Goal: Task Accomplishment & Management: Use online tool/utility

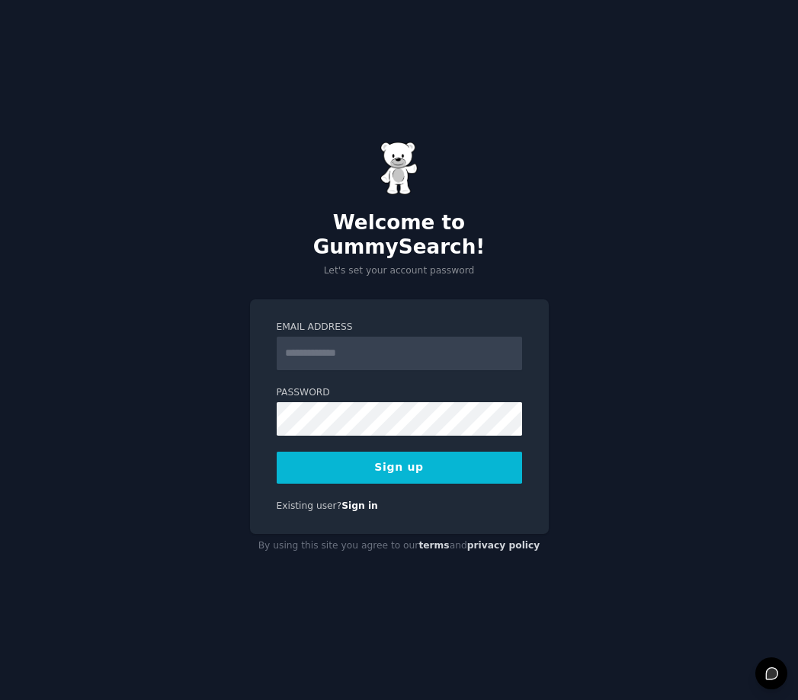
click at [346, 337] on input "Email Address" at bounding box center [399, 354] width 245 height 34
type input "**********"
click at [383, 439] on form "**********" at bounding box center [399, 402] width 245 height 163
click at [383, 452] on button "Sign up" at bounding box center [399, 468] width 245 height 32
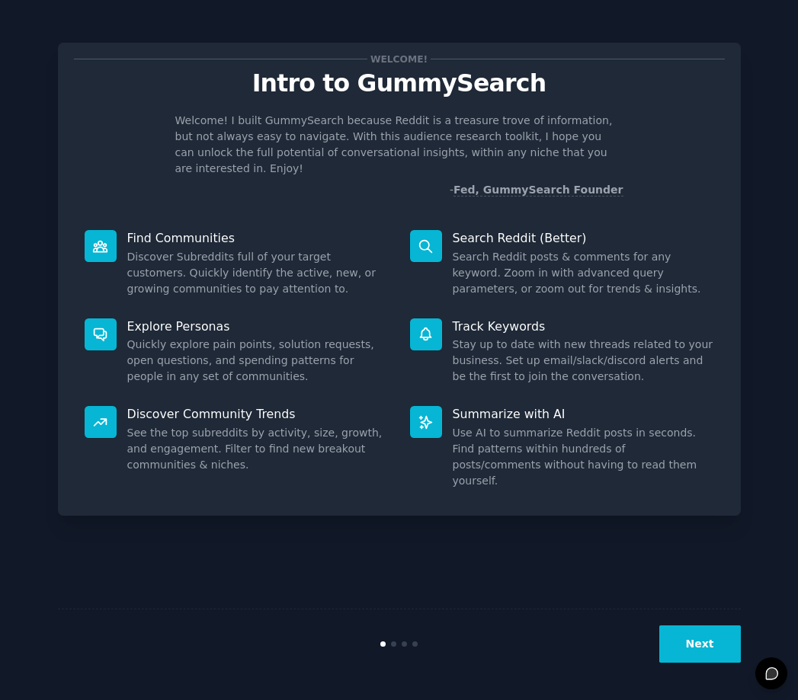
click at [692, 647] on button "Next" at bounding box center [700, 643] width 82 height 37
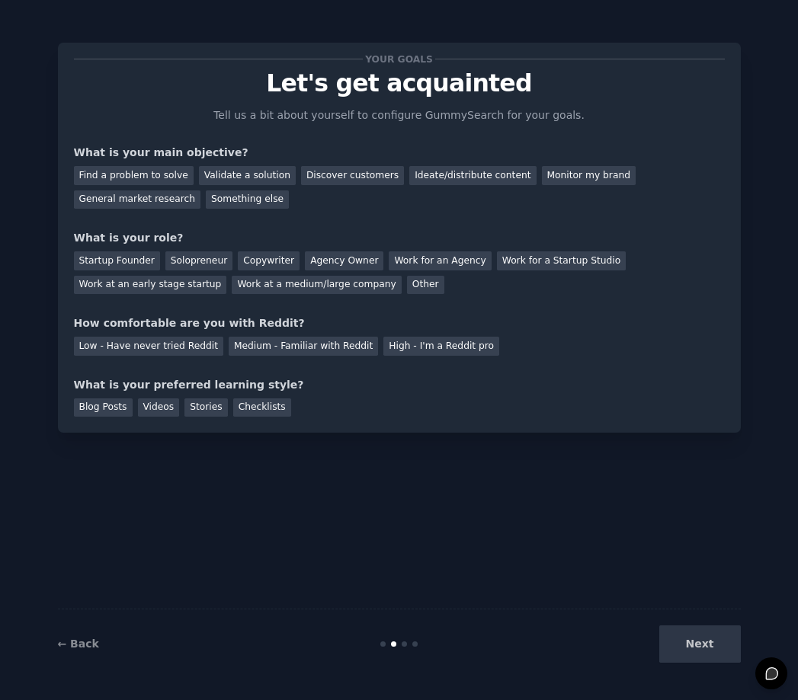
click at [692, 646] on div "Next" at bounding box center [627, 643] width 228 height 37
click at [105, 177] on div "Find a problem to solve" at bounding box center [134, 175] width 120 height 19
click at [476, 184] on div "Ideate/distribute content" at bounding box center [472, 175] width 126 height 19
click at [111, 178] on div "Find a problem to solve" at bounding box center [134, 175] width 120 height 19
click at [176, 258] on div "Solopreneur" at bounding box center [198, 260] width 67 height 19
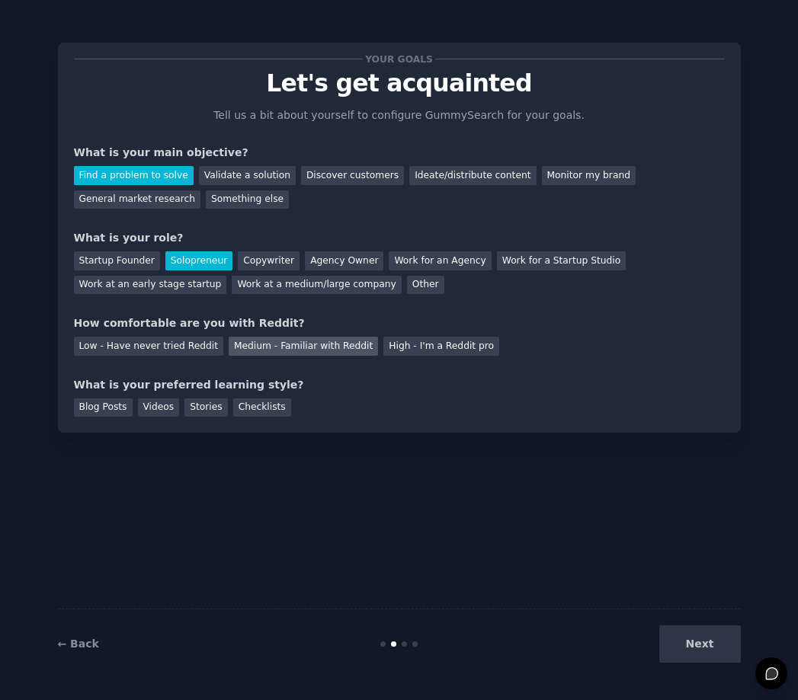
click at [277, 347] on div "Medium - Familiar with Reddit" at bounding box center [303, 346] width 149 height 19
click at [120, 408] on div "Blog Posts" at bounding box center [103, 407] width 59 height 19
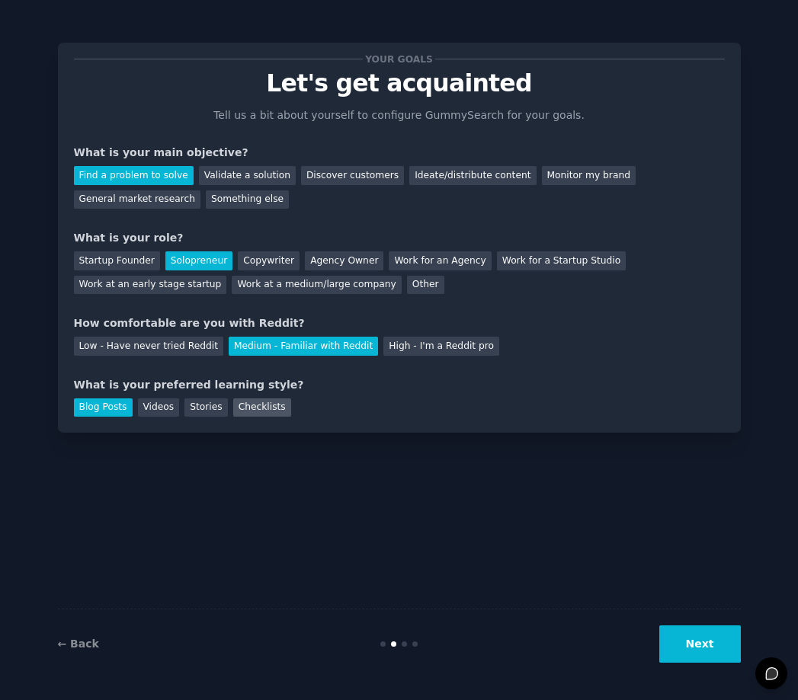
click at [254, 408] on div "Checklists" at bounding box center [262, 407] width 58 height 19
click at [702, 648] on button "Next" at bounding box center [700, 643] width 82 height 37
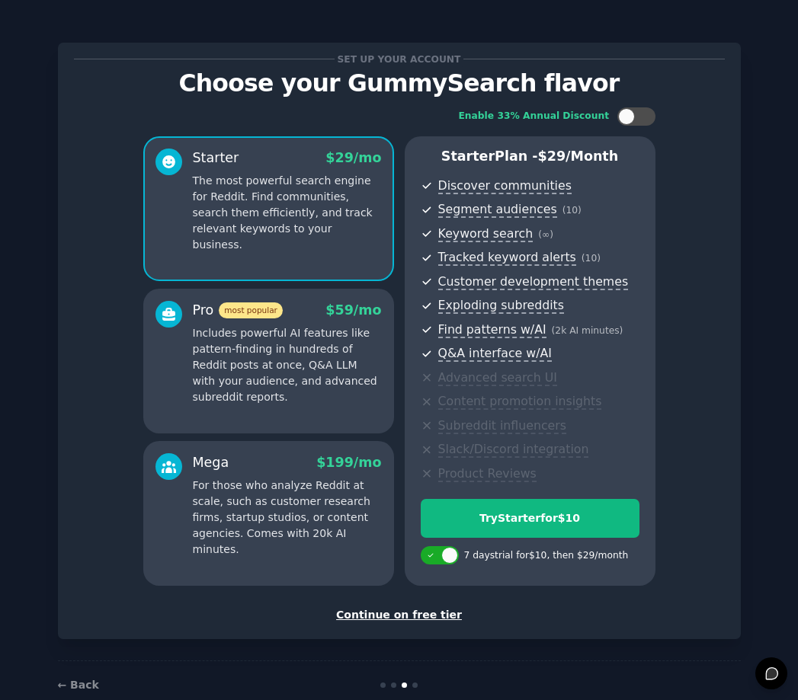
click at [392, 611] on div "Continue on free tier" at bounding box center [399, 615] width 651 height 16
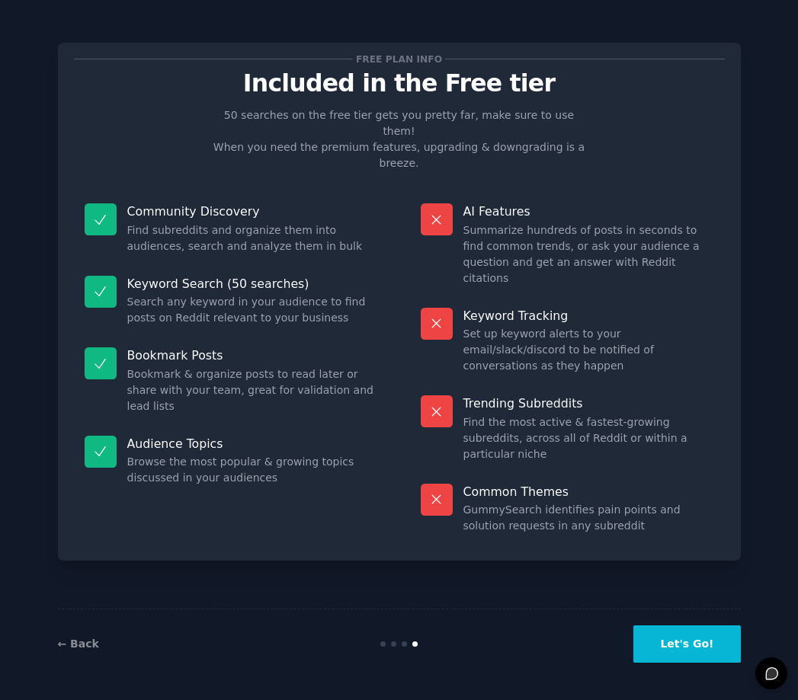
click at [707, 647] on button "Let's Go!" at bounding box center [686, 643] width 107 height 37
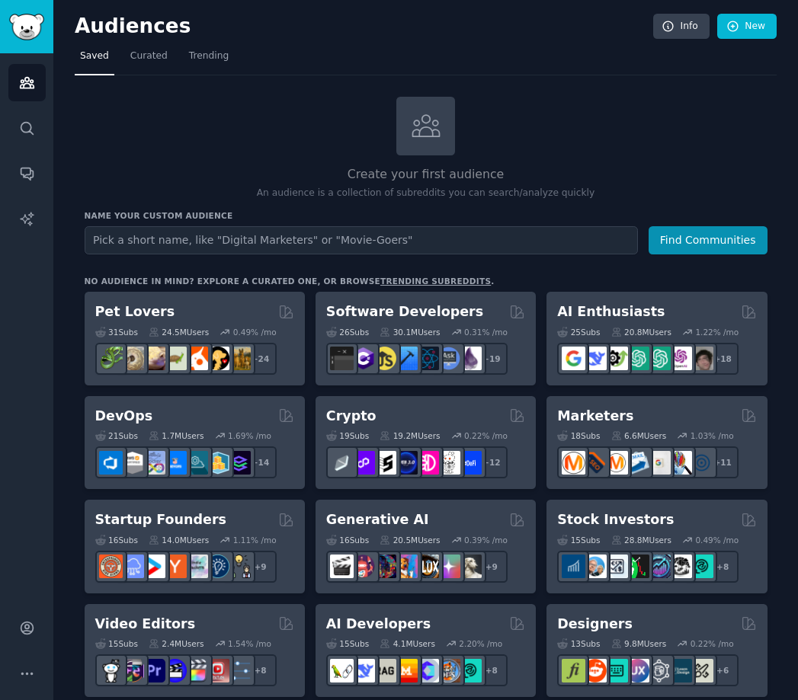
click at [475, 251] on input "text" at bounding box center [361, 240] width 553 height 28
click at [34, 126] on icon "Sidebar" at bounding box center [27, 128] width 16 height 16
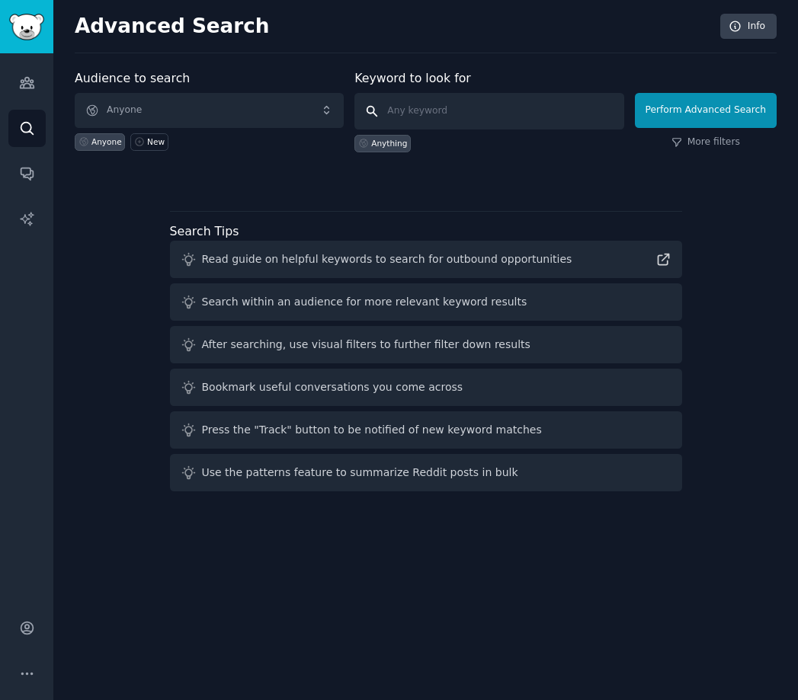
click at [437, 120] on input "text" at bounding box center [488, 111] width 269 height 37
click at [194, 82] on div "Audience to search Anyone Anyone New" at bounding box center [209, 110] width 269 height 83
click at [323, 113] on span "Anyone" at bounding box center [209, 110] width 269 height 35
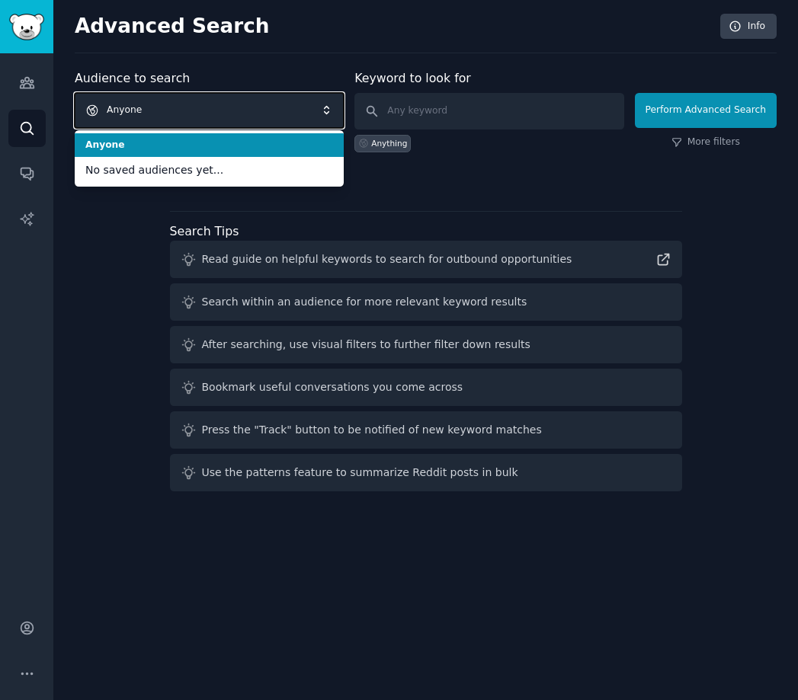
click at [323, 113] on span "Anyone" at bounding box center [209, 110] width 269 height 35
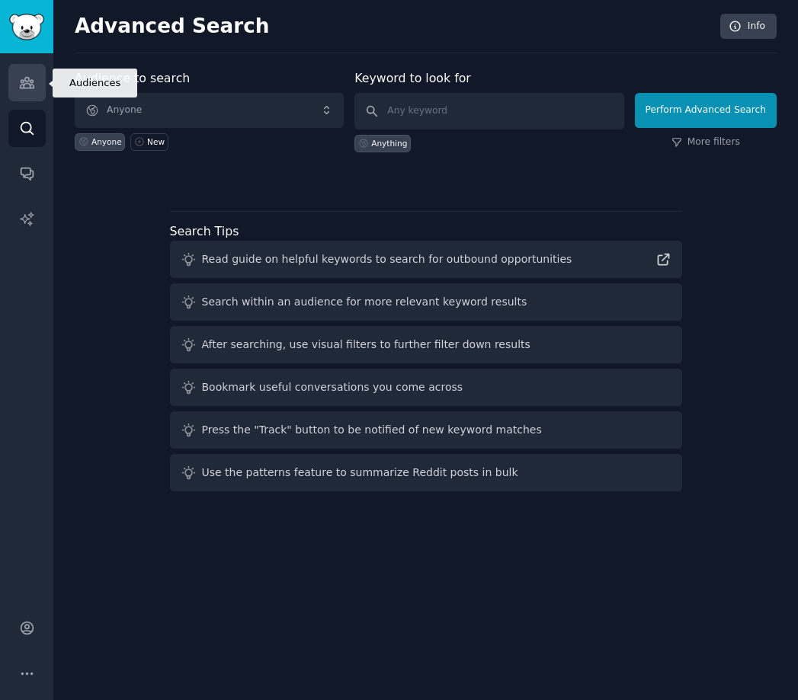
click at [16, 69] on link "Audiences" at bounding box center [26, 82] width 37 height 37
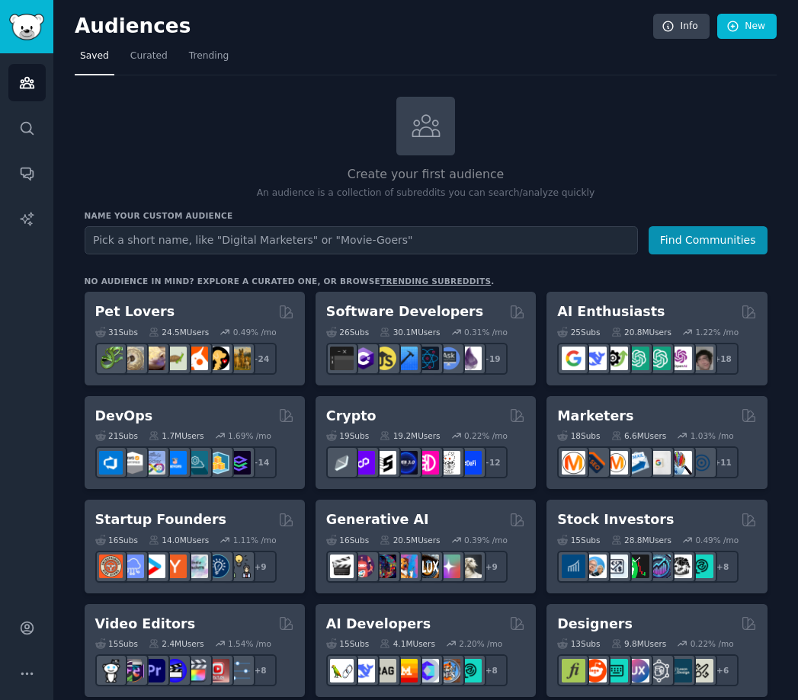
click at [299, 251] on input "text" at bounding box center [361, 240] width 553 height 28
type input "content creators"
click at [648, 226] on button "Find Communities" at bounding box center [707, 240] width 119 height 28
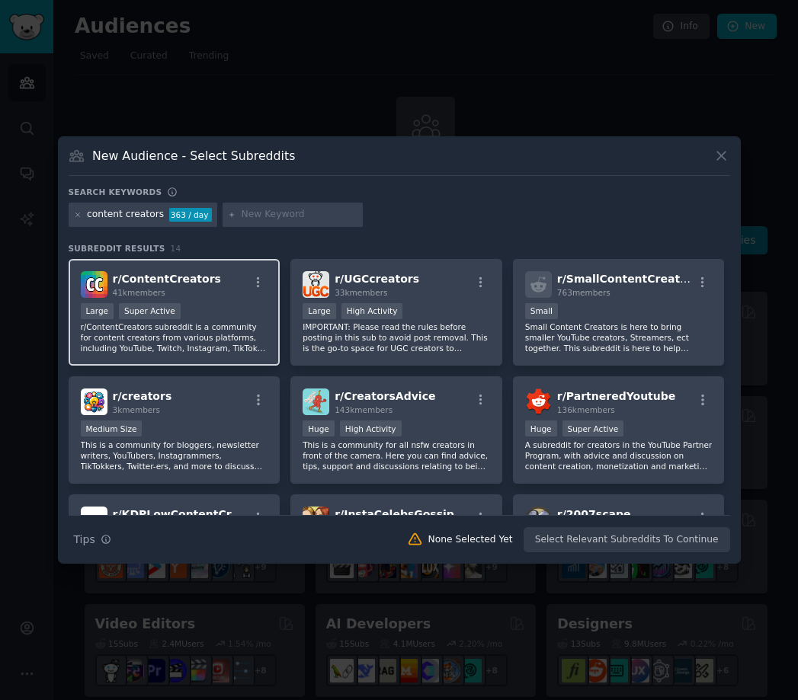
click at [173, 290] on div "41k members" at bounding box center [167, 292] width 108 height 11
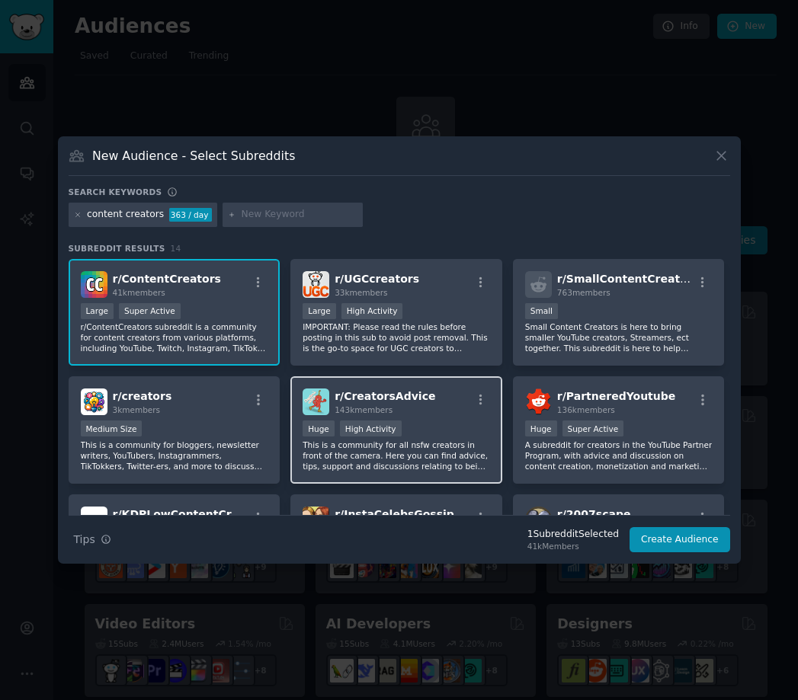
click at [467, 379] on div "r/ CreatorsAdvice 143k members Huge High Activity This is a community for all n…" at bounding box center [396, 429] width 212 height 107
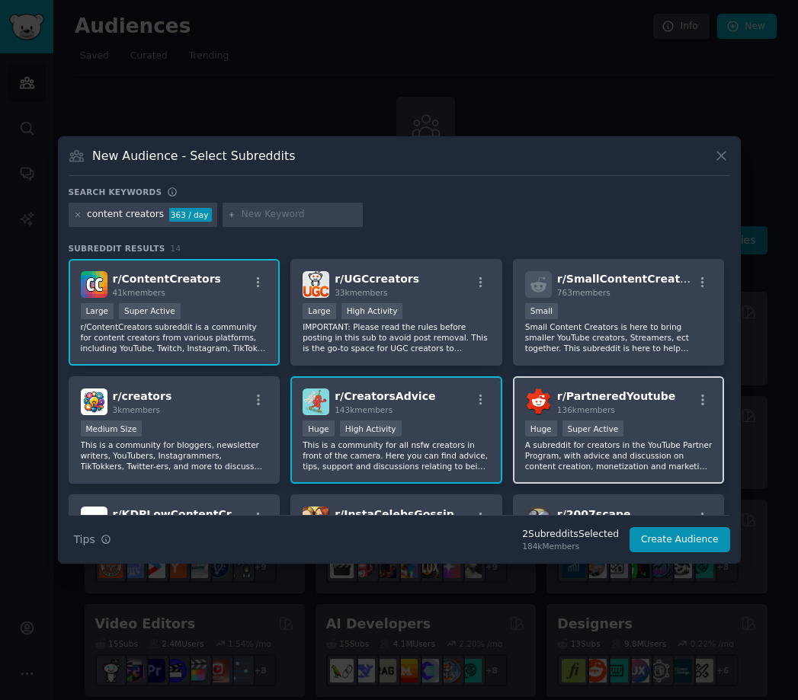
click at [557, 383] on div "r/ PartneredYoutube 136k members Huge Super Active A subreddit for creators in …" at bounding box center [619, 429] width 212 height 107
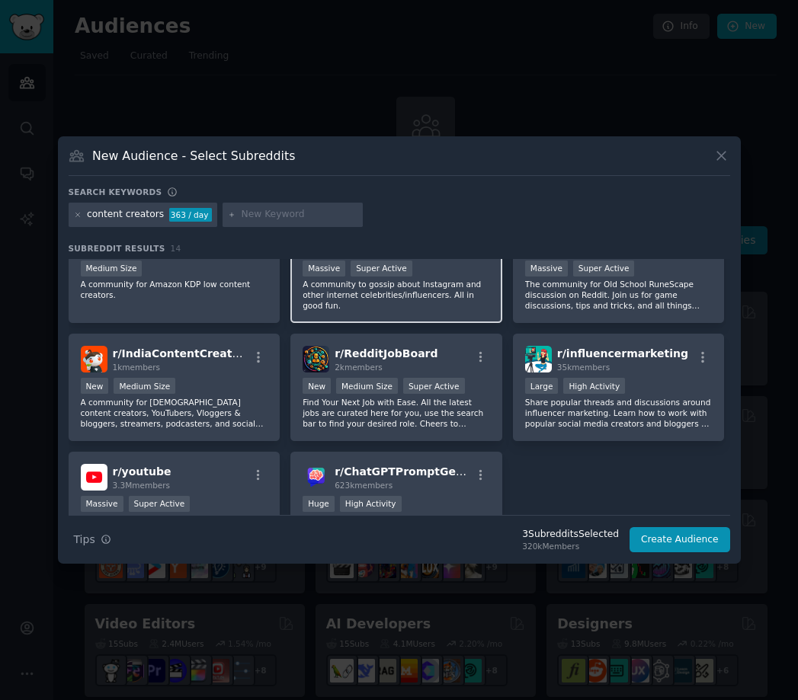
scroll to position [305, 0]
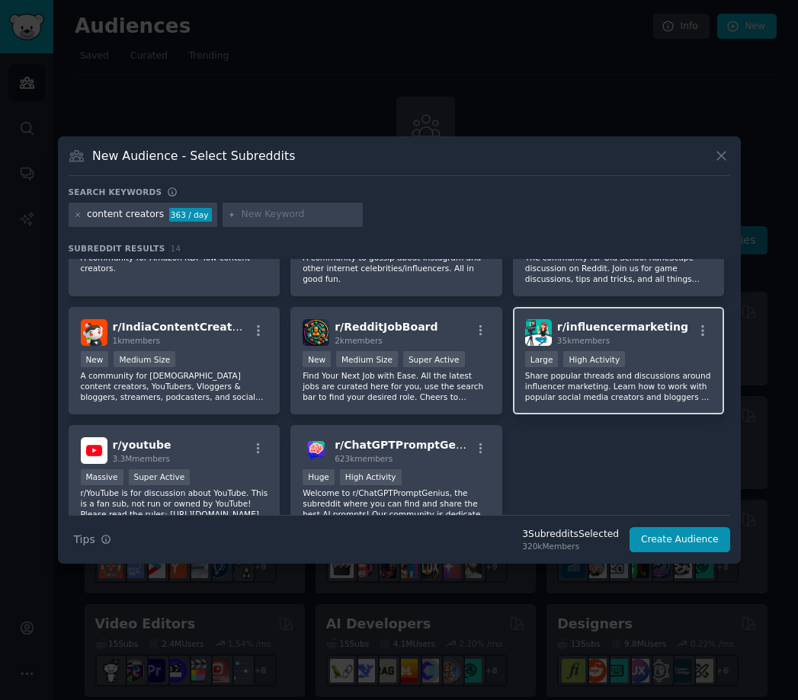
click at [569, 383] on p "Share popular threads and discussions around influencer marketing. Learn how to…" at bounding box center [618, 386] width 187 height 32
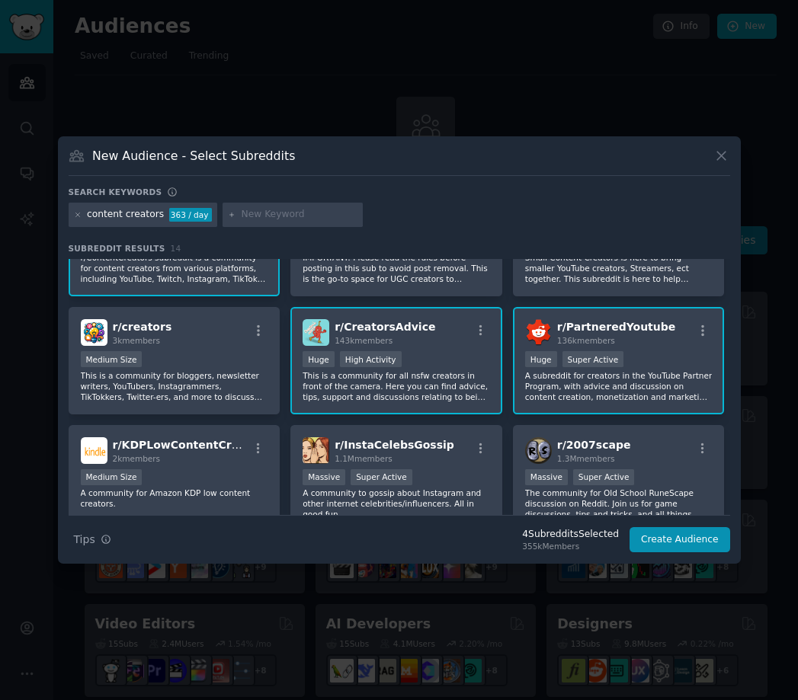
scroll to position [0, 0]
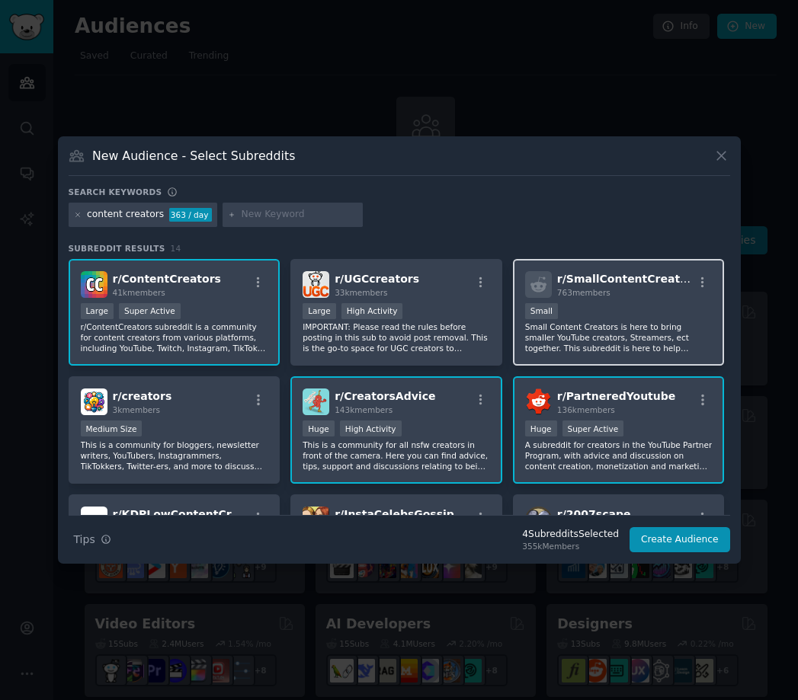
click at [576, 342] on p "Small Content Creators is here to bring smaller YouTube creators, Streamers, ec…" at bounding box center [618, 337] width 187 height 32
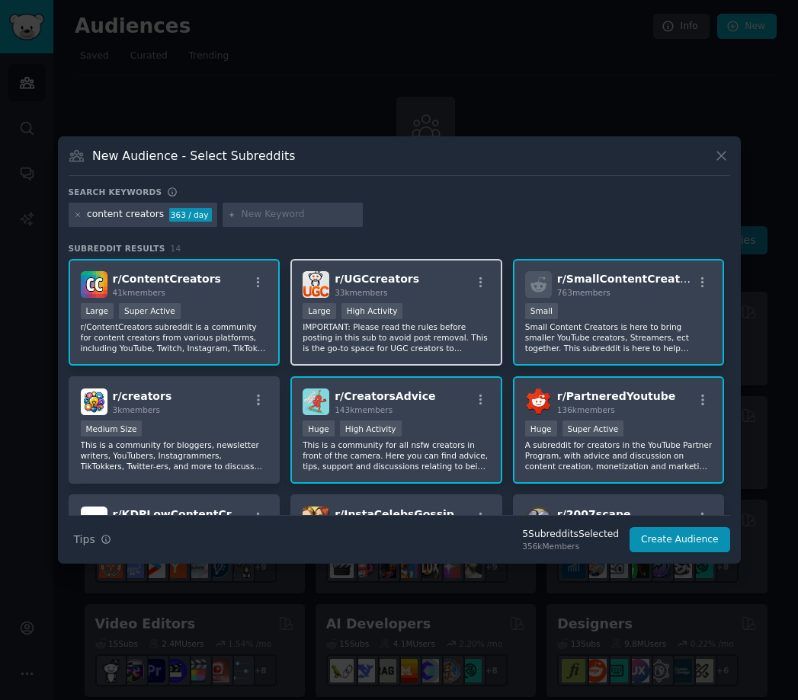
click at [362, 337] on p "IMPORTANT: Please read the rules before posting in this sub to avoid post remov…" at bounding box center [395, 337] width 187 height 32
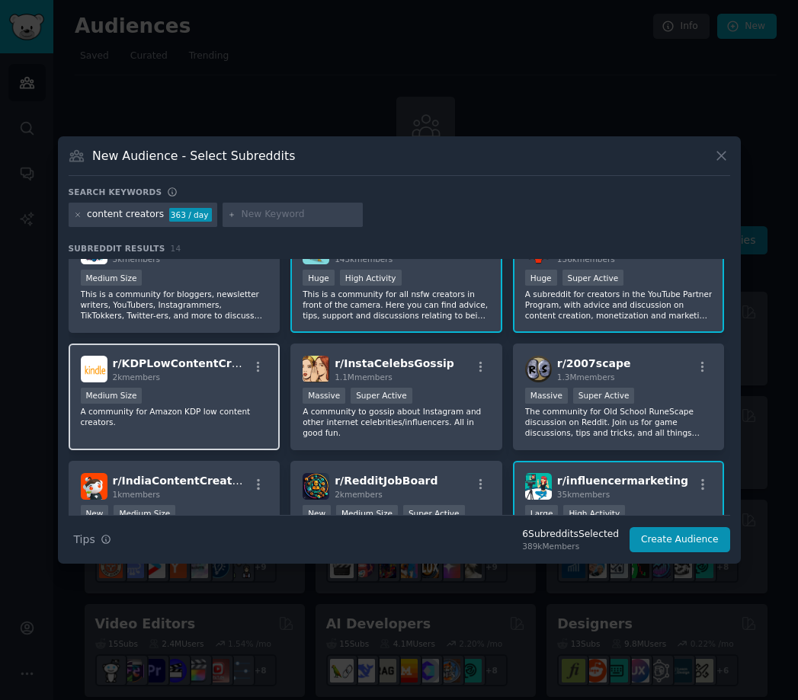
scroll to position [76, 0]
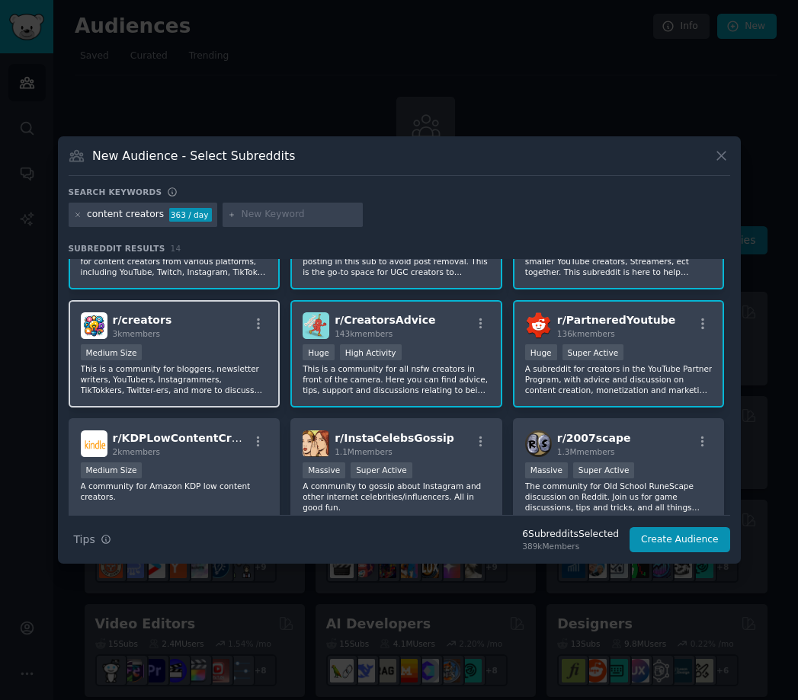
click at [213, 325] on div "r/ creators 3k members" at bounding box center [174, 325] width 187 height 27
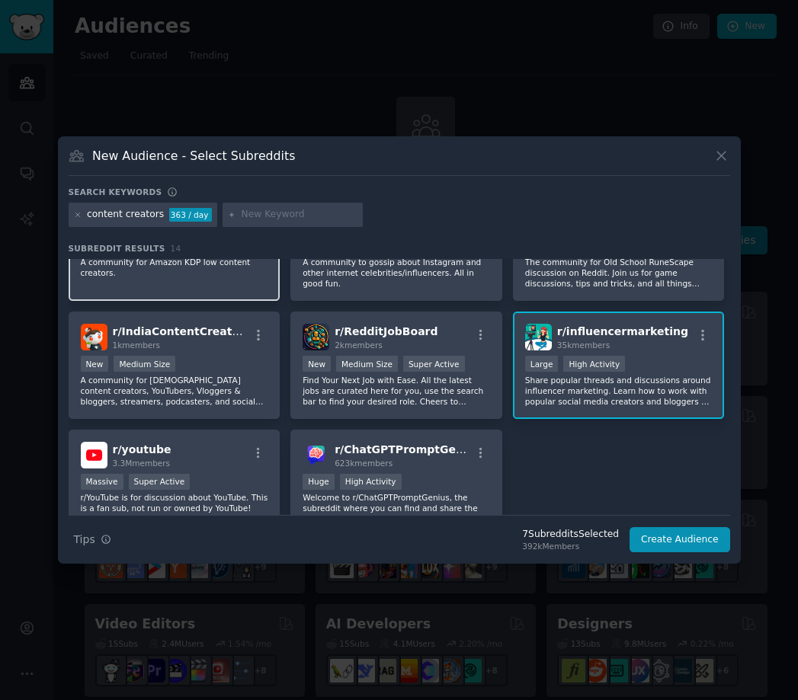
scroll to position [305, 0]
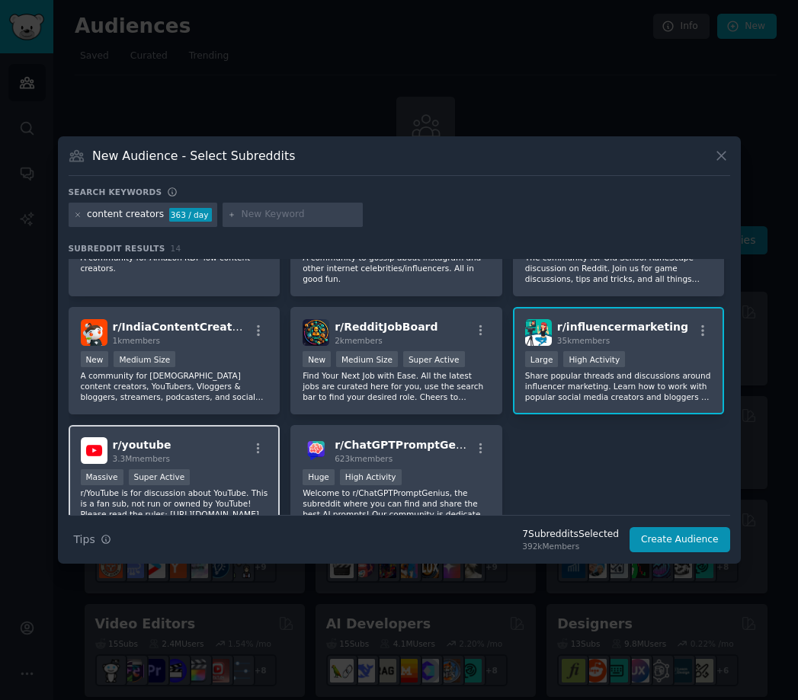
click at [209, 472] on div "Massive Super Active" at bounding box center [174, 478] width 187 height 19
click at [686, 544] on button "Create Audience" at bounding box center [679, 540] width 101 height 26
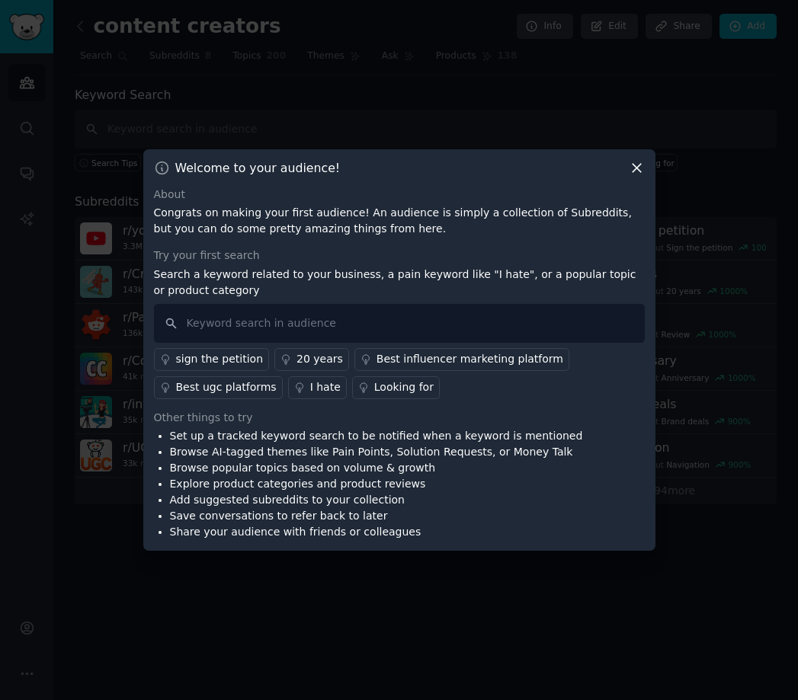
click at [636, 173] on icon at bounding box center [636, 168] width 16 height 16
